Goal: Information Seeking & Learning: Learn about a topic

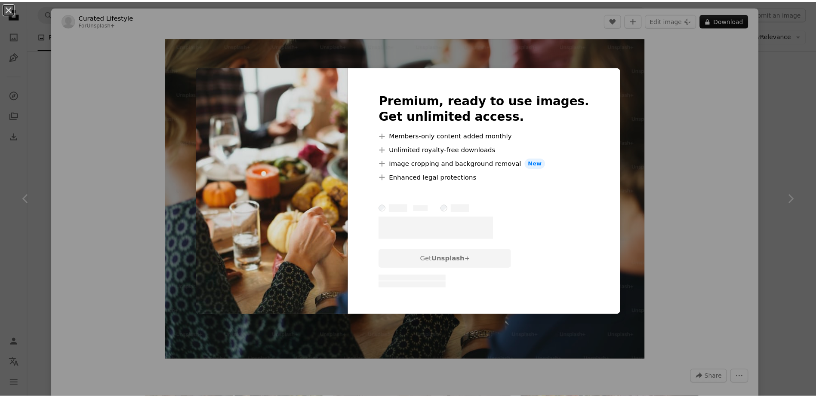
scroll to position [602, 0]
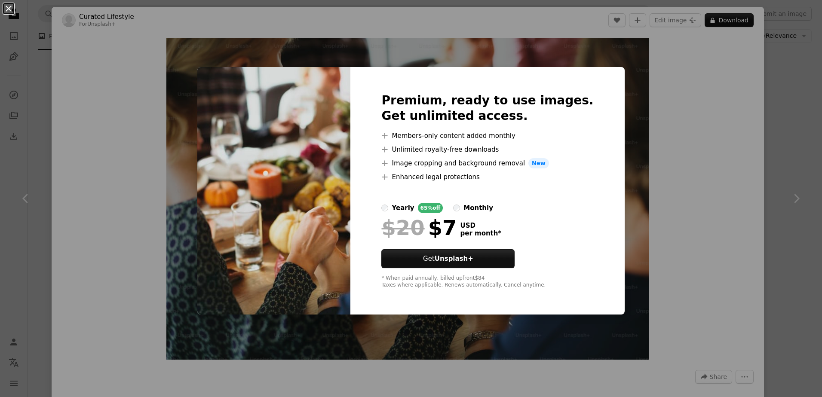
click at [10, 9] on button "An X shape" at bounding box center [8, 8] width 10 height 10
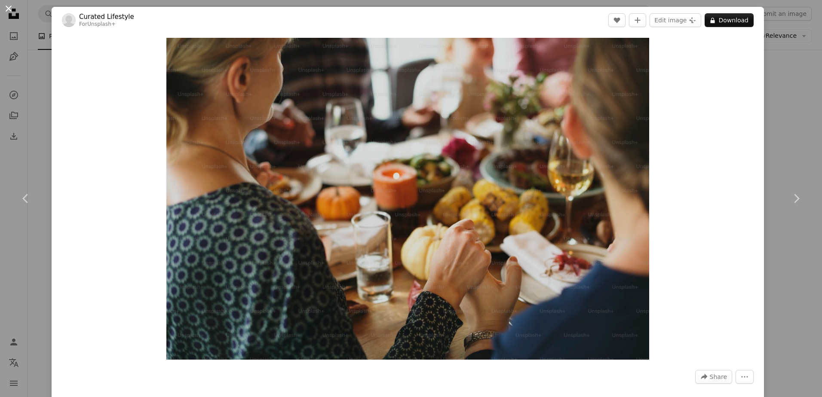
click at [8, 3] on button "An X shape" at bounding box center [8, 8] width 10 height 10
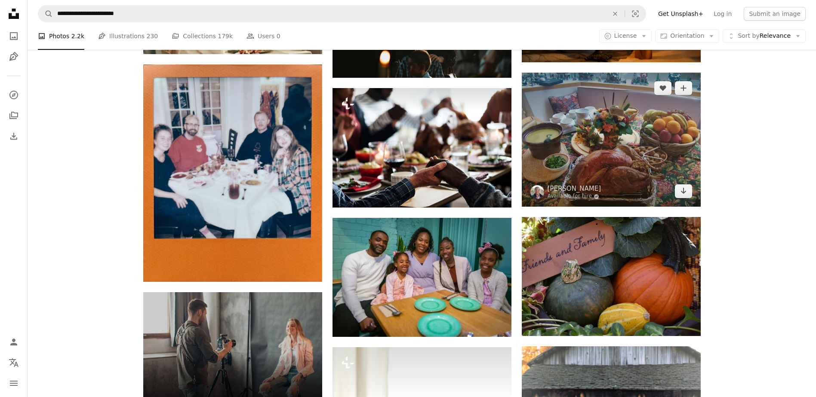
scroll to position [1075, 0]
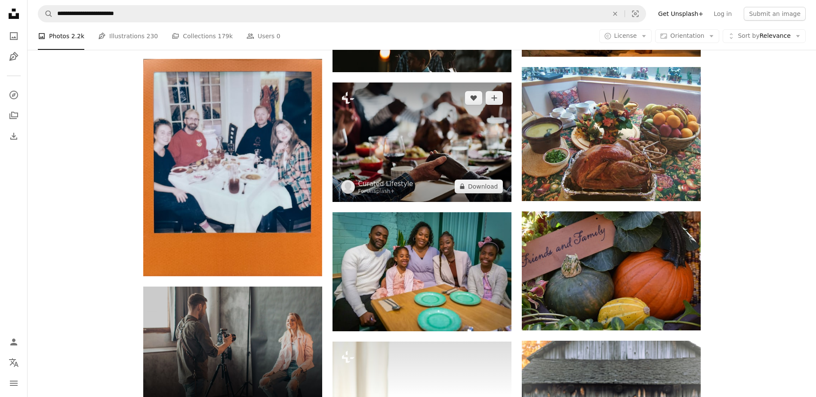
click at [451, 150] on img at bounding box center [421, 143] width 179 height 120
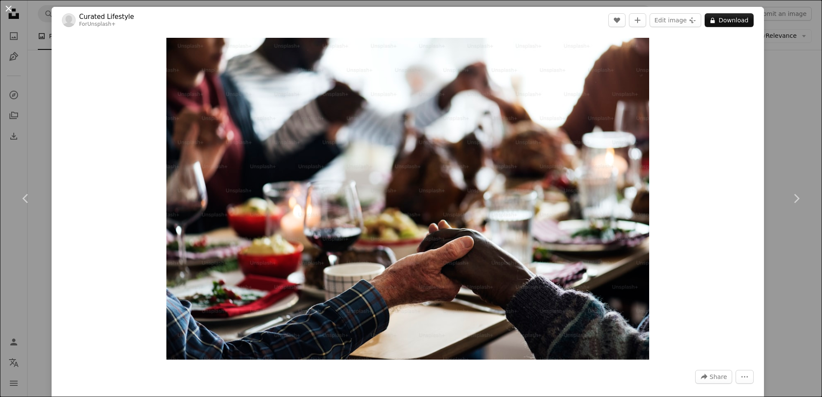
click at [8, 9] on button "An X shape" at bounding box center [8, 8] width 10 height 10
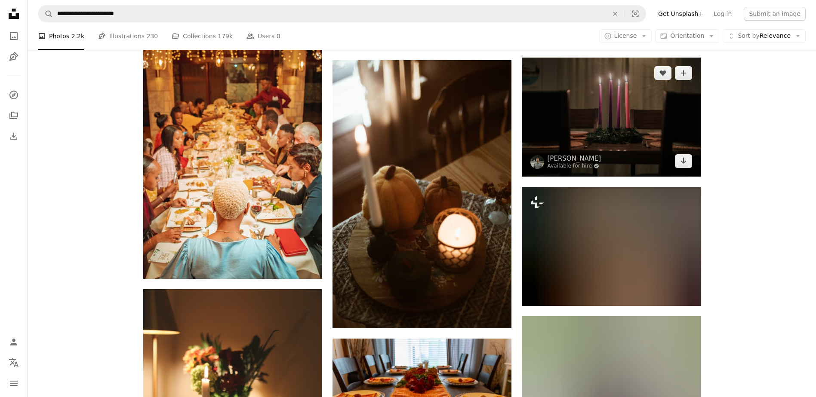
scroll to position [3268, 0]
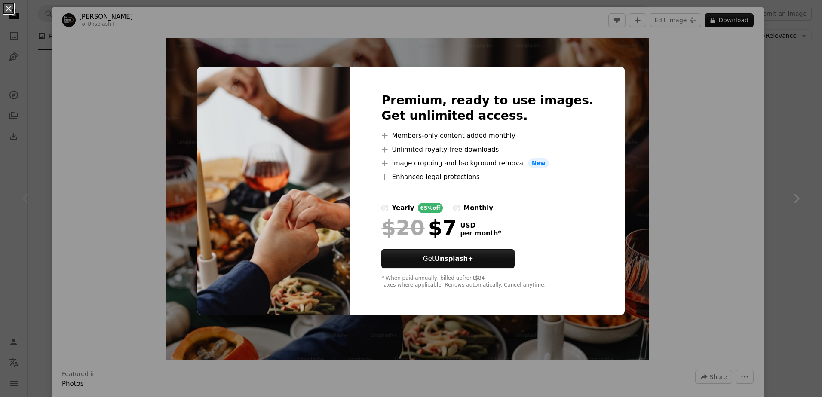
click at [7, 9] on button "An X shape" at bounding box center [8, 8] width 10 height 10
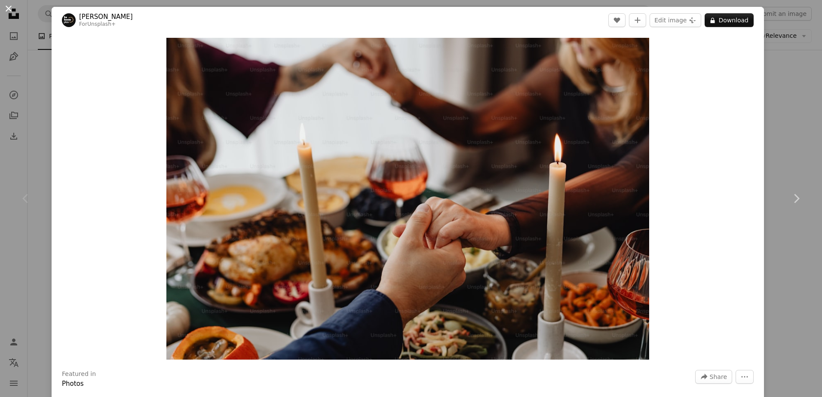
click at [8, 9] on button "An X shape" at bounding box center [8, 8] width 10 height 10
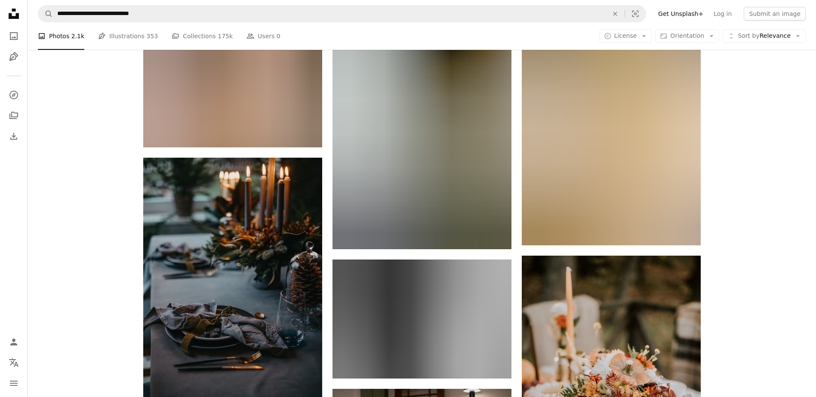
scroll to position [12683, 0]
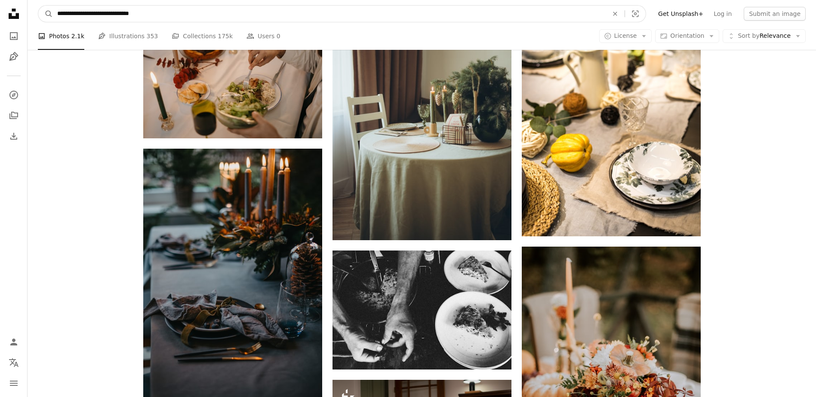
drag, startPoint x: 151, startPoint y: 14, endPoint x: 112, endPoint y: 11, distance: 39.7
click at [112, 11] on input "**********" at bounding box center [329, 14] width 552 height 16
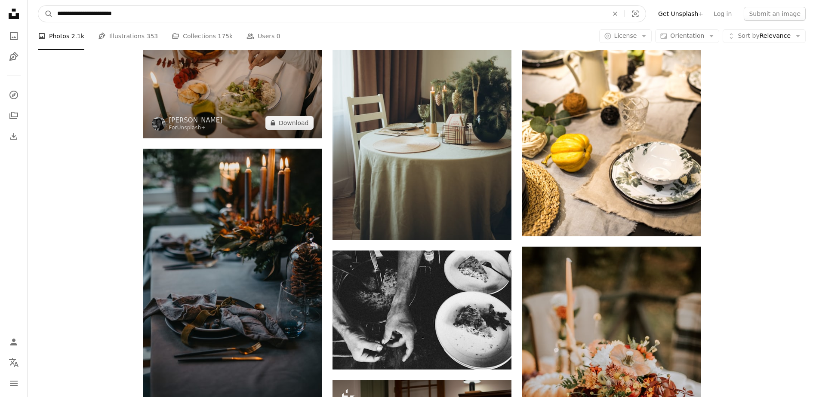
type input "**********"
click at [38, 6] on button "A magnifying glass" at bounding box center [45, 14] width 15 height 16
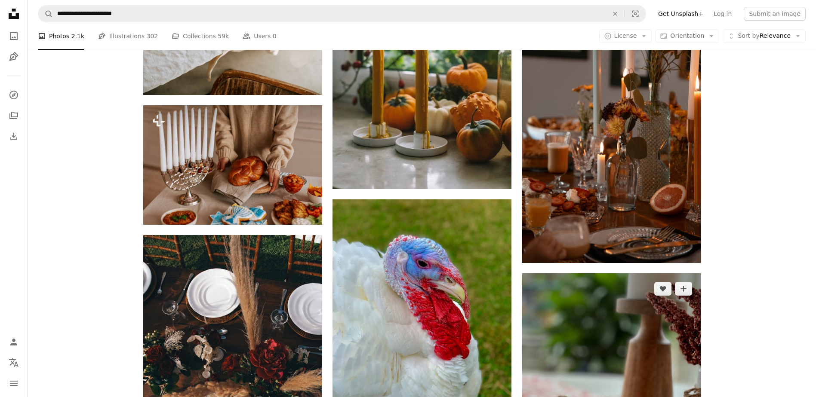
scroll to position [10448, 0]
